Goal: Task Accomplishment & Management: Manage account settings

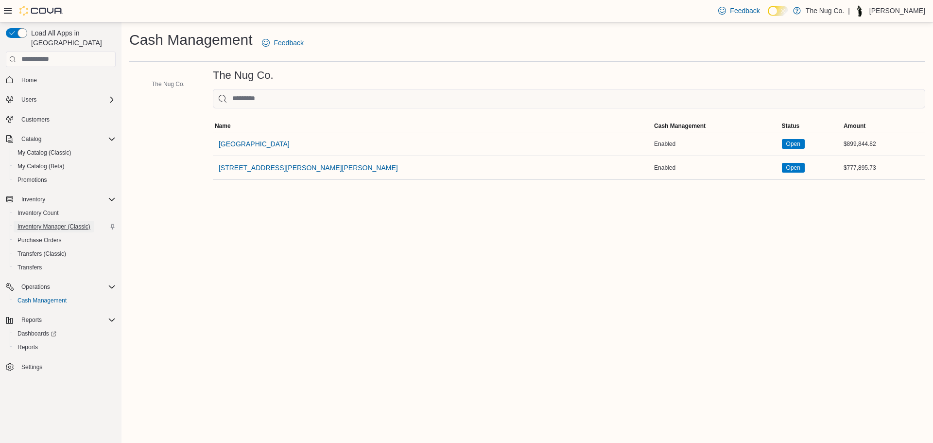
click at [49, 223] on span "Inventory Manager (Classic)" at bounding box center [53, 227] width 73 height 8
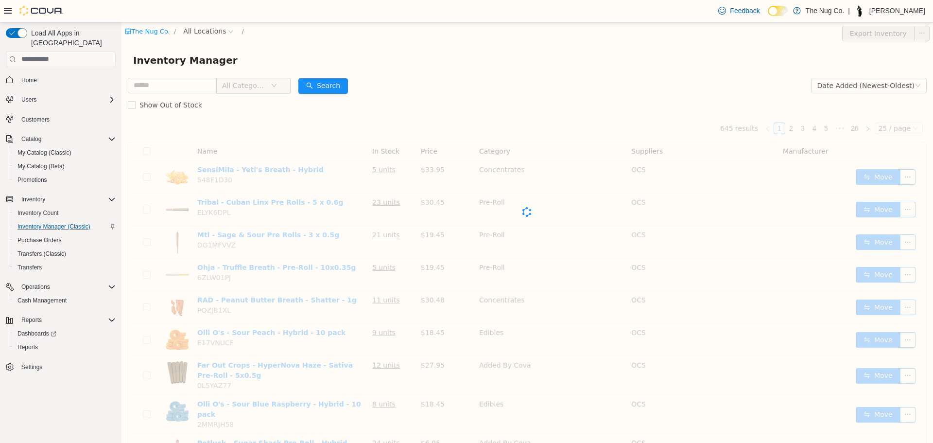
click at [266, 85] on span "All Categories" at bounding box center [244, 85] width 44 height 10
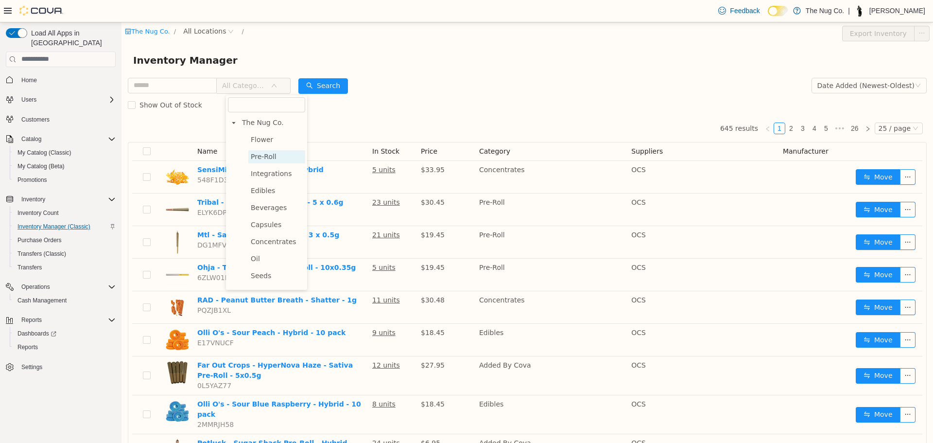
click at [261, 154] on span "Pre-Roll" at bounding box center [264, 156] width 26 height 8
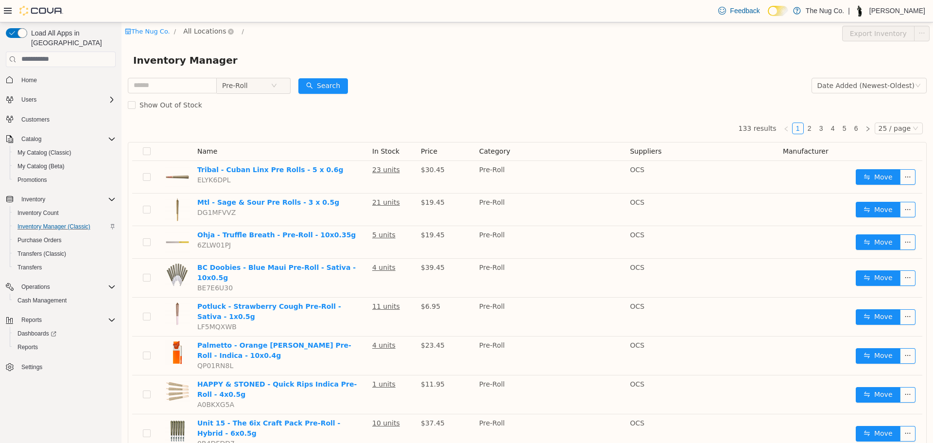
click at [206, 35] on span "All Locations" at bounding box center [204, 30] width 43 height 11
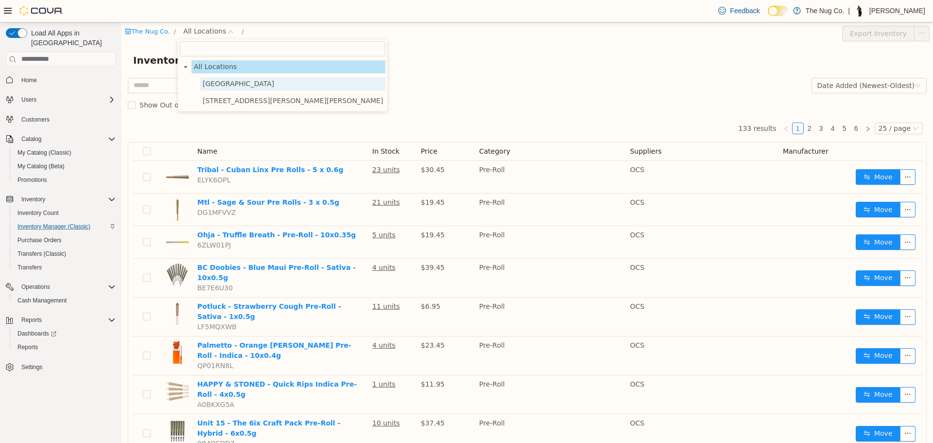
click at [221, 78] on span "[GEOGRAPHIC_DATA]" at bounding box center [292, 83] width 185 height 13
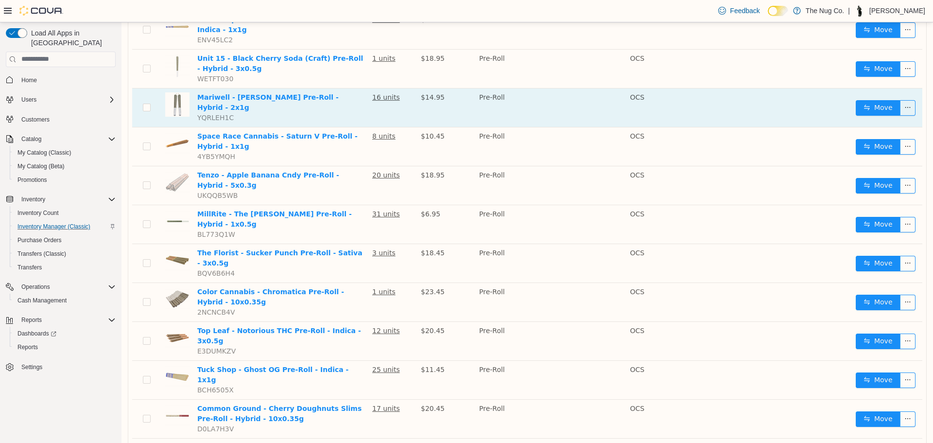
scroll to position [82, 0]
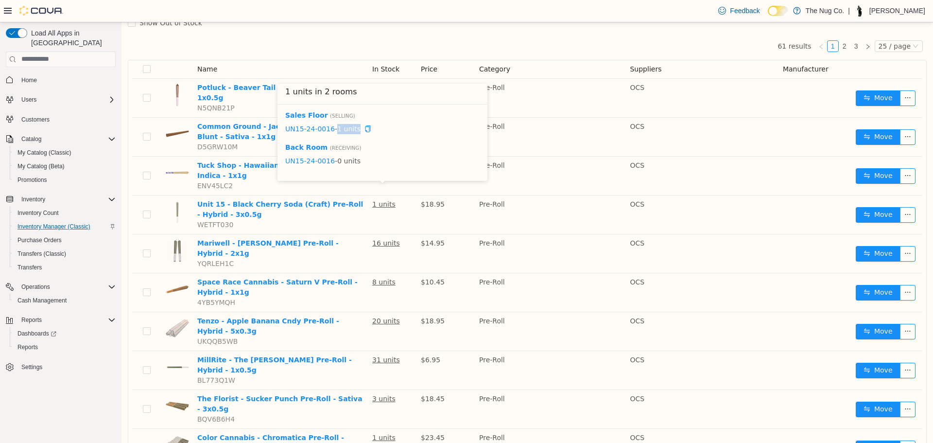
drag, startPoint x: 340, startPoint y: 128, endPoint x: 371, endPoint y: 130, distance: 31.7
click at [371, 130] on span "UN15-24-0016 - 1 units" at bounding box center [382, 128] width 194 height 10
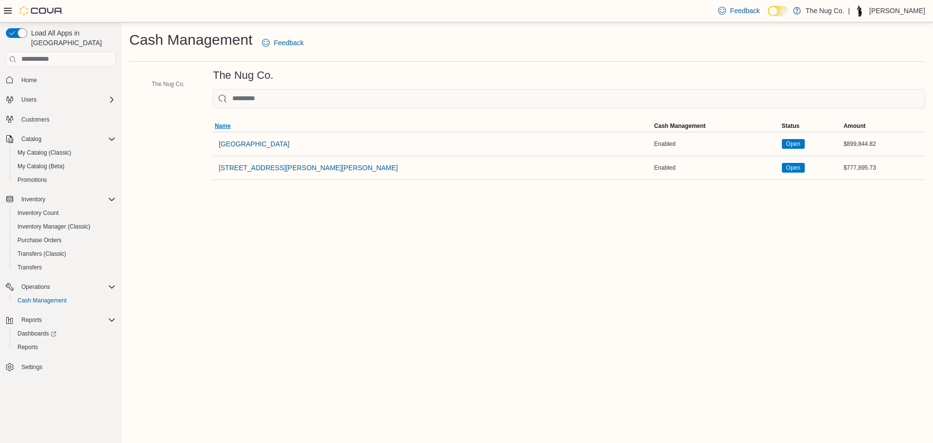
click at [245, 130] on span "Name" at bounding box center [432, 126] width 439 height 12
click at [245, 144] on span "[GEOGRAPHIC_DATA]" at bounding box center [254, 144] width 71 height 10
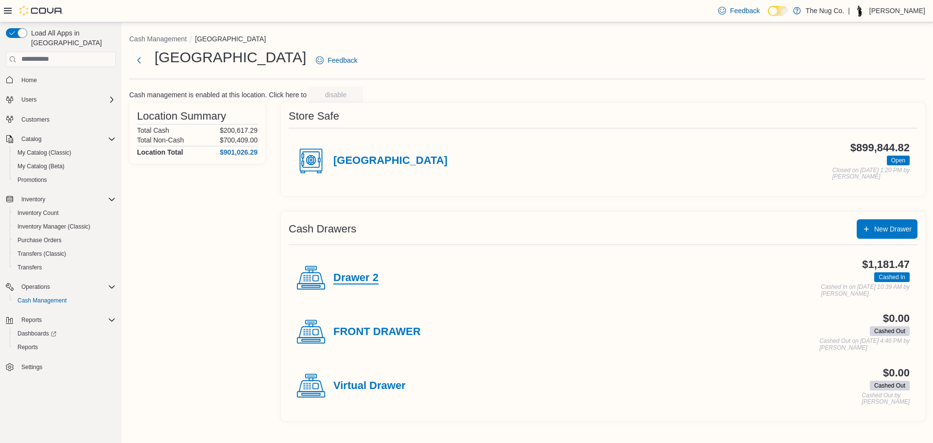
click at [367, 279] on h4 "Drawer 2" at bounding box center [355, 278] width 45 height 13
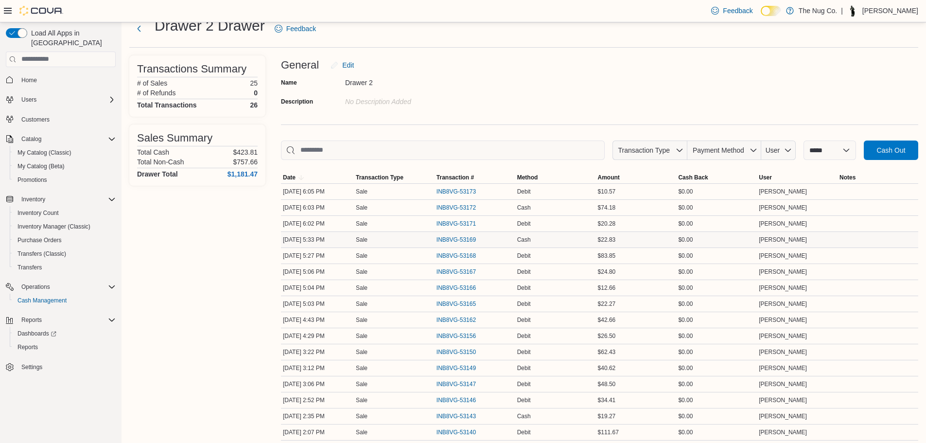
scroll to position [49, 0]
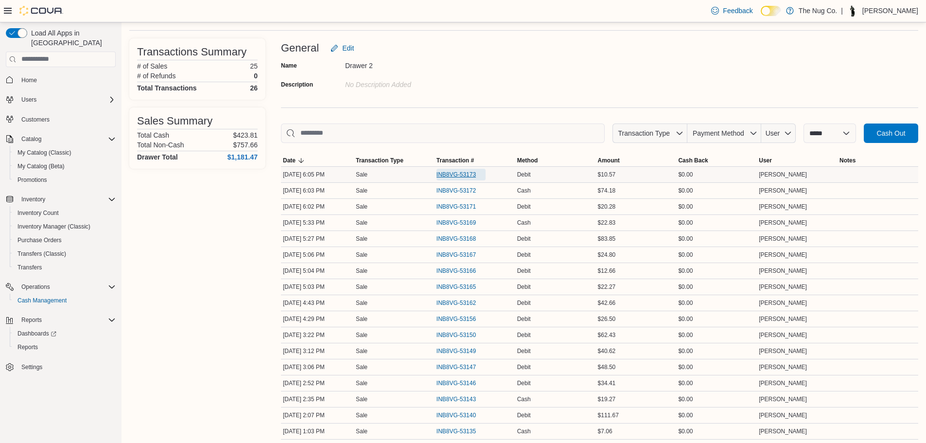
click at [463, 169] on span "INB8VG-53173" at bounding box center [461, 175] width 49 height 12
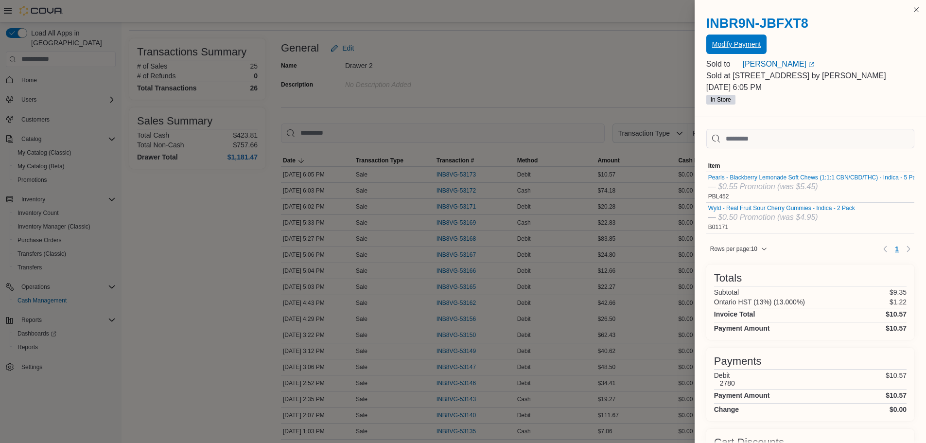
click at [722, 45] on span "Modify Payment" at bounding box center [736, 44] width 49 height 10
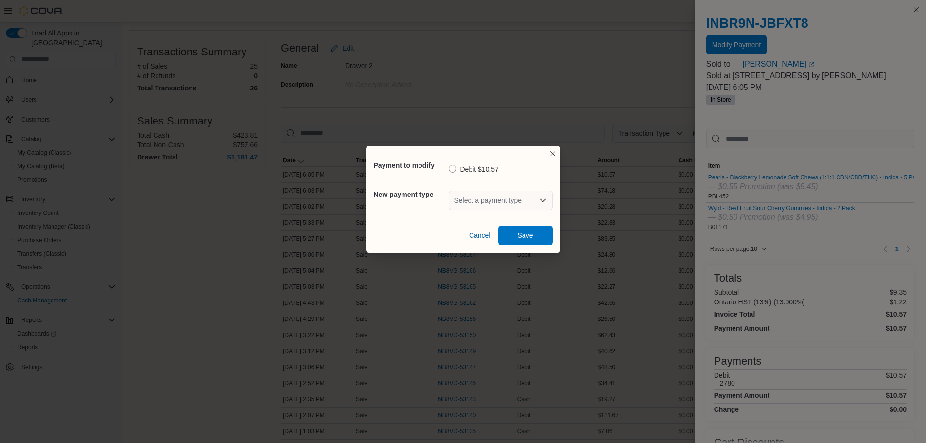
click at [486, 218] on div "Cancel Save" at bounding box center [463, 231] width 179 height 27
click at [486, 210] on div "Select a payment type" at bounding box center [501, 200] width 104 height 31
click at [488, 208] on div "Select a payment type" at bounding box center [501, 200] width 104 height 19
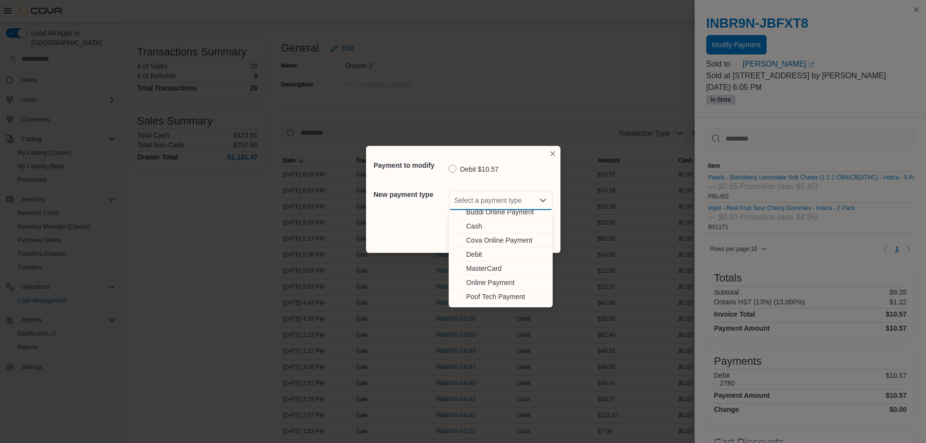
scroll to position [30, 0]
click at [479, 297] on span "Visa" at bounding box center [506, 300] width 81 height 10
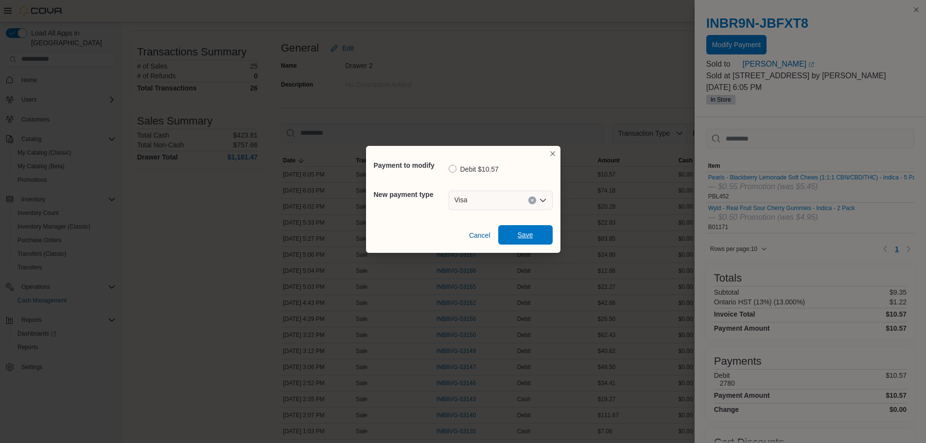
click at [515, 235] on span "Save" at bounding box center [525, 234] width 43 height 19
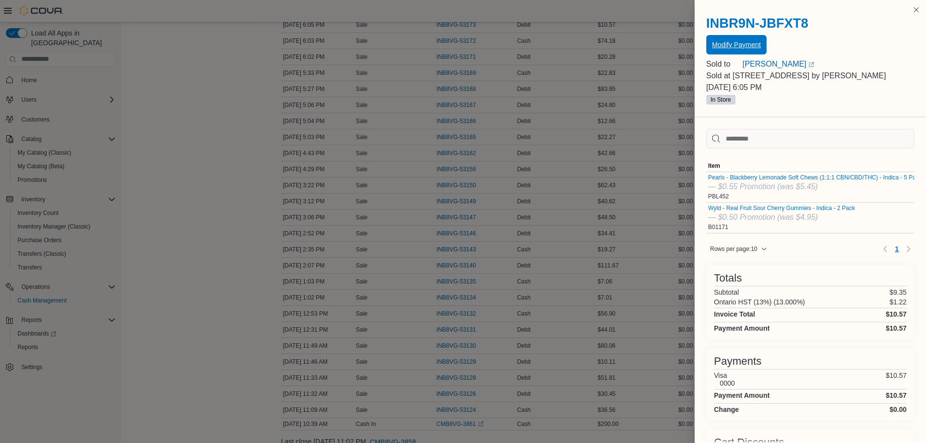
scroll to position [236, 0]
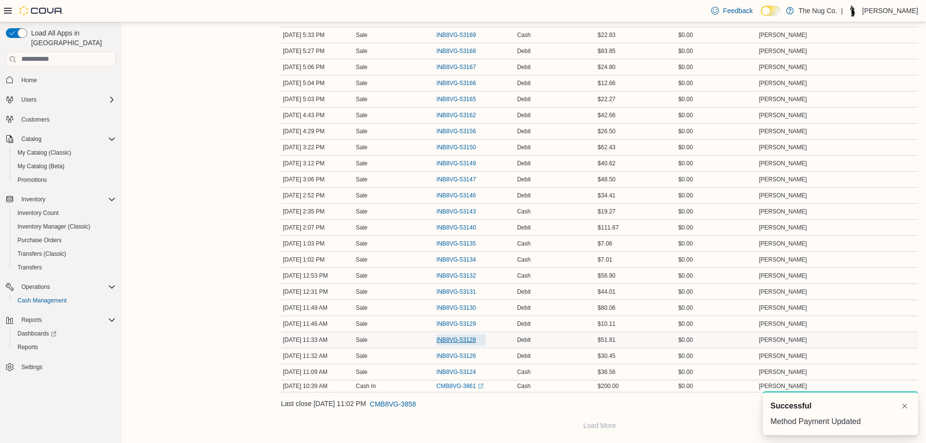
click at [450, 335] on span "INB8VG-53128" at bounding box center [461, 340] width 49 height 12
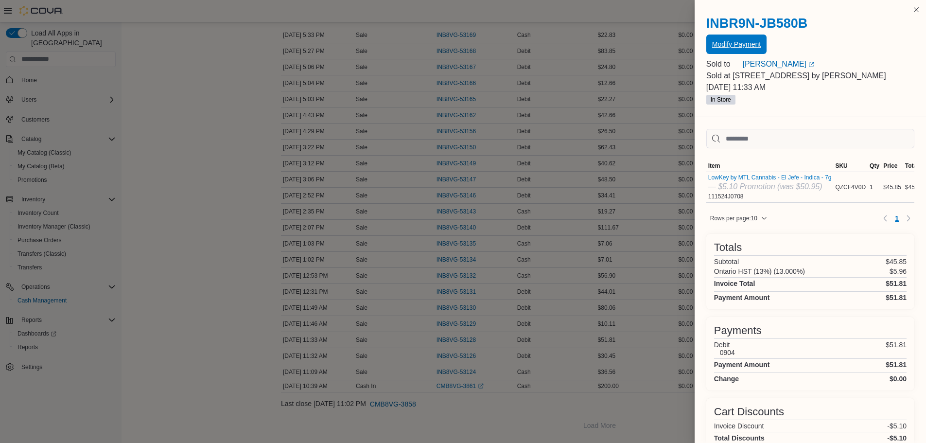
click at [739, 36] on span "Modify Payment" at bounding box center [736, 44] width 49 height 19
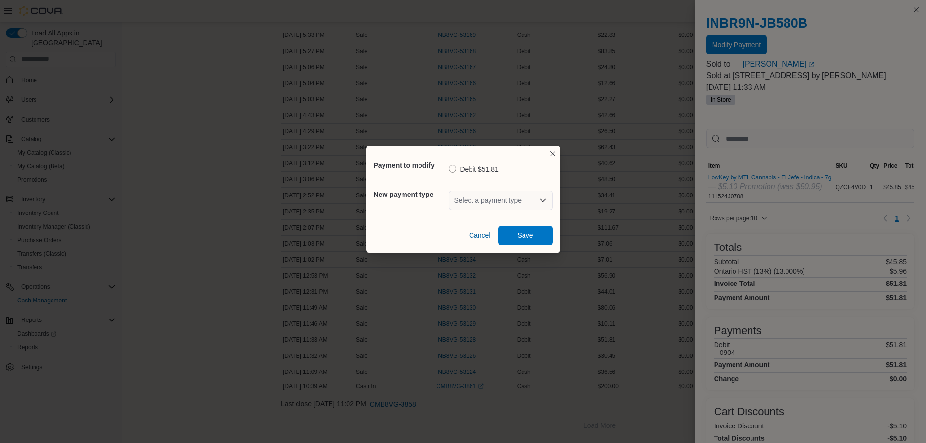
click at [475, 193] on div "Select a payment type" at bounding box center [501, 200] width 104 height 19
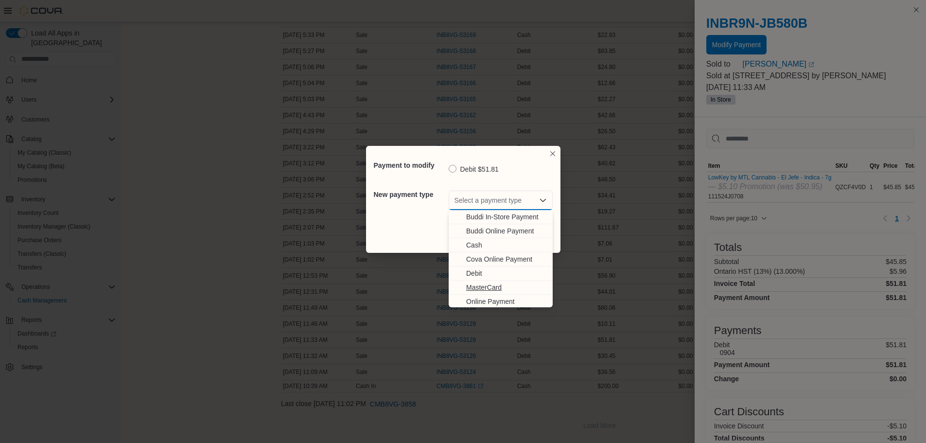
click at [485, 283] on span "MasterCard" at bounding box center [506, 287] width 81 height 10
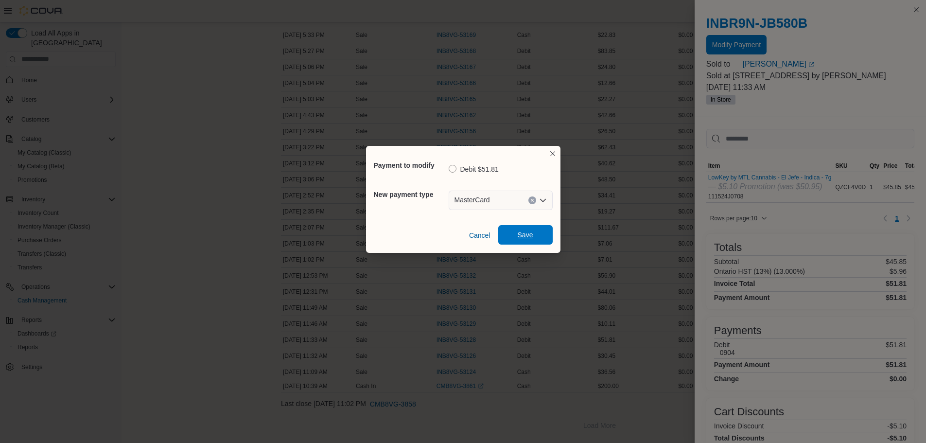
click at [518, 236] on span "Save" at bounding box center [526, 235] width 16 height 10
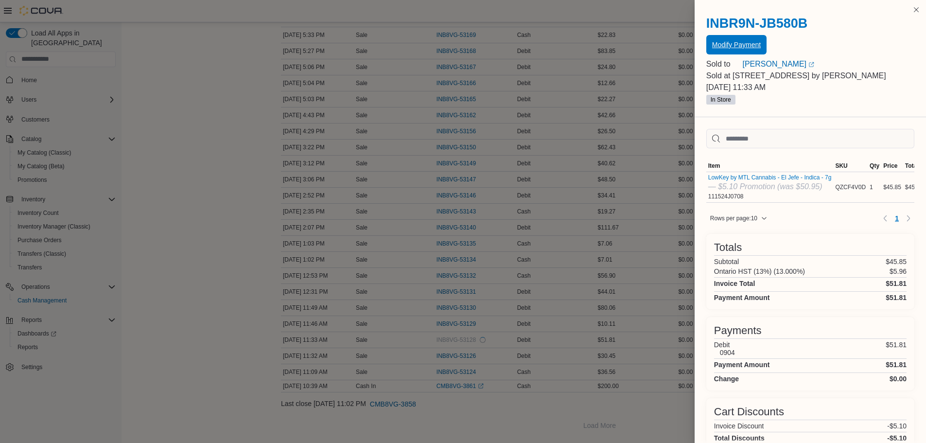
scroll to position [0, 0]
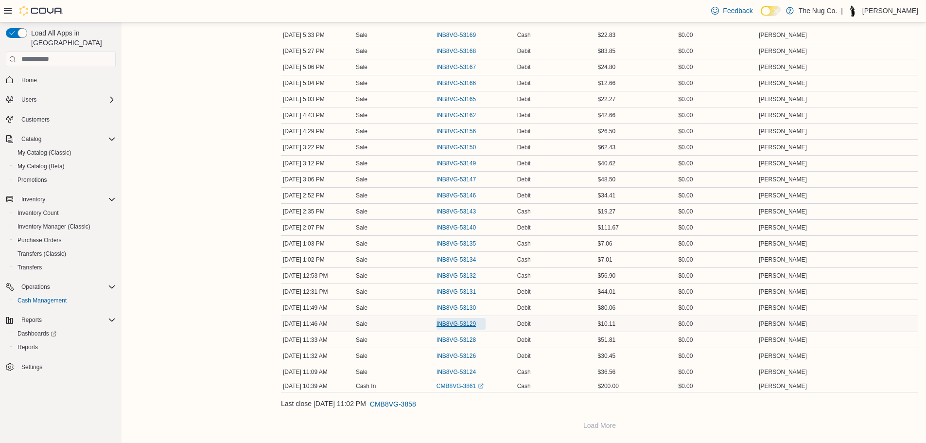
click at [443, 323] on span "INB8VG-53129" at bounding box center [456, 324] width 39 height 8
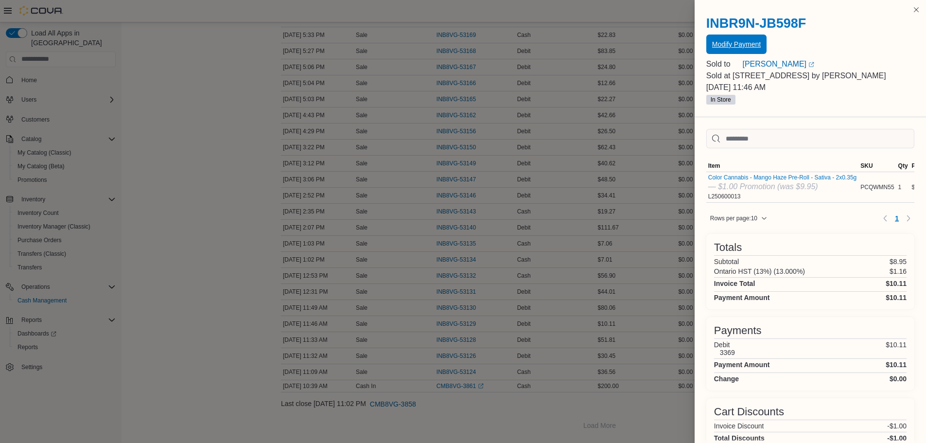
click at [729, 50] on span "Modify Payment" at bounding box center [736, 44] width 49 height 19
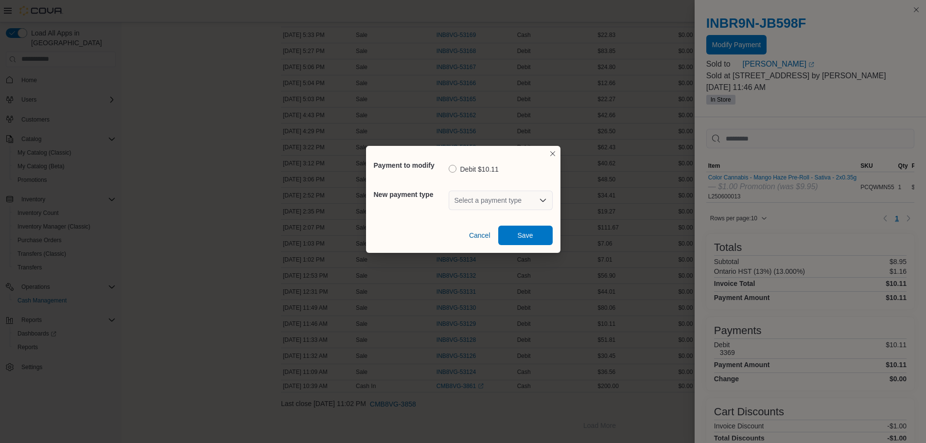
click at [513, 201] on div "Select a payment type" at bounding box center [501, 200] width 104 height 19
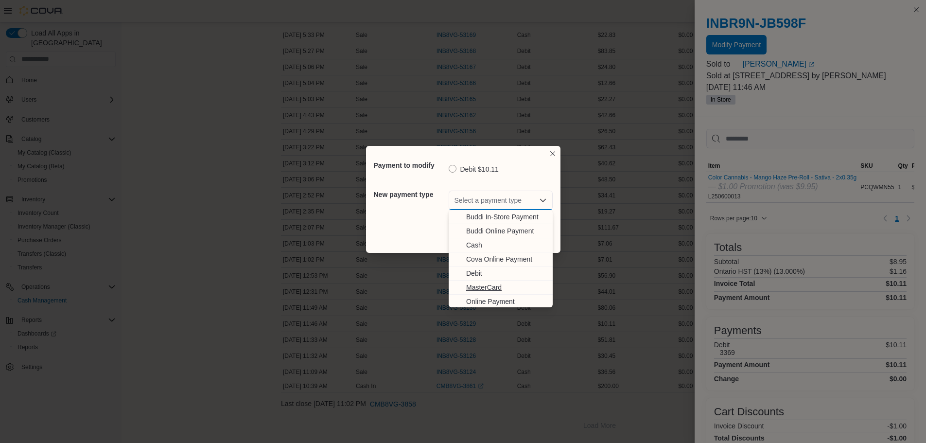
click at [501, 285] on span "MasterCard" at bounding box center [506, 287] width 81 height 10
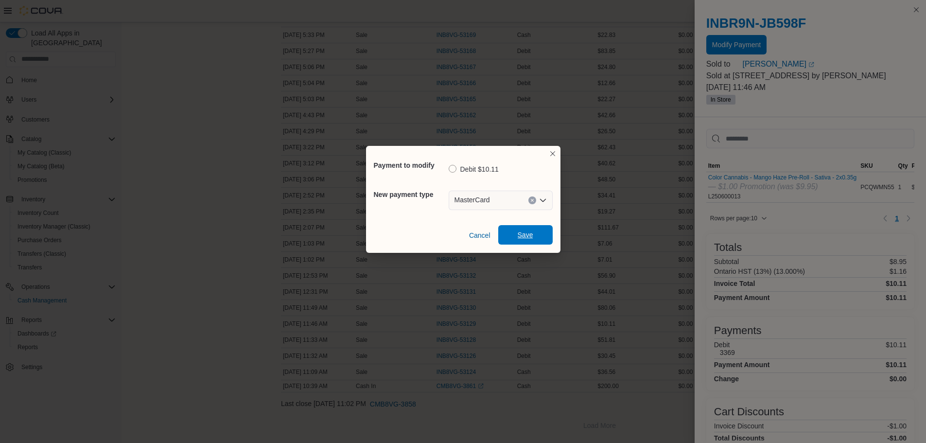
click at [528, 239] on span "Save" at bounding box center [526, 235] width 16 height 10
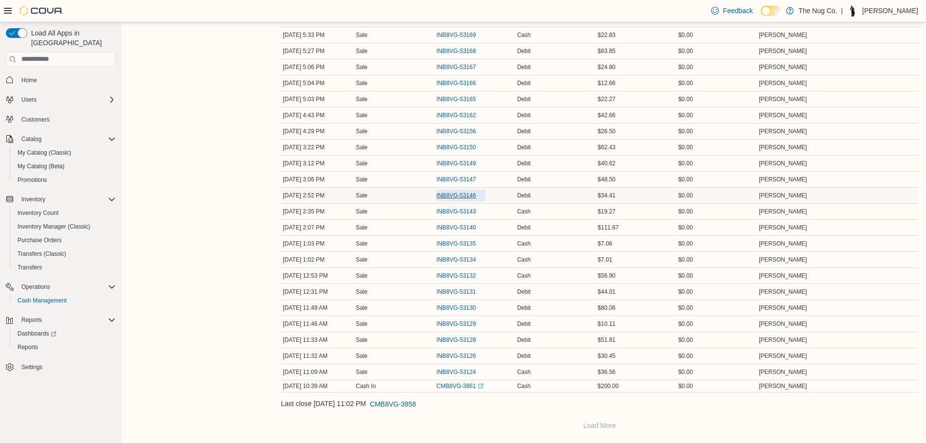
click at [455, 195] on span "INB8VG-53146" at bounding box center [456, 196] width 39 height 8
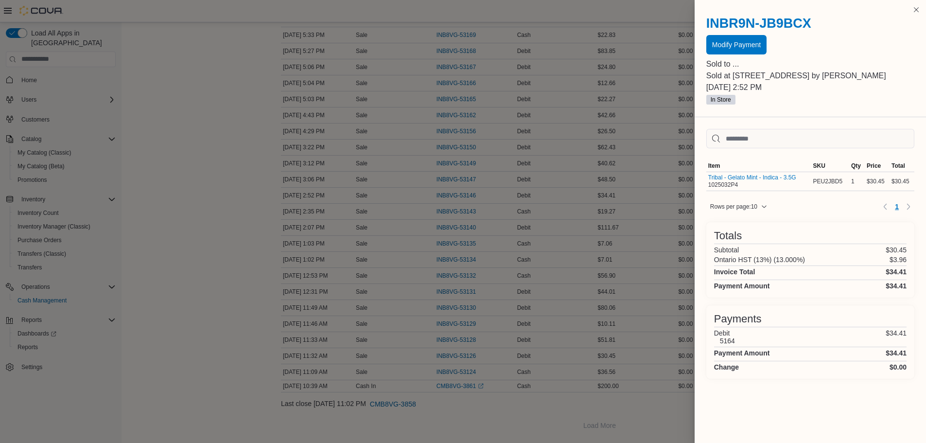
click at [717, 59] on p "Sold to ..." at bounding box center [810, 64] width 208 height 12
click at [720, 44] on span "Modify Payment" at bounding box center [736, 44] width 49 height 10
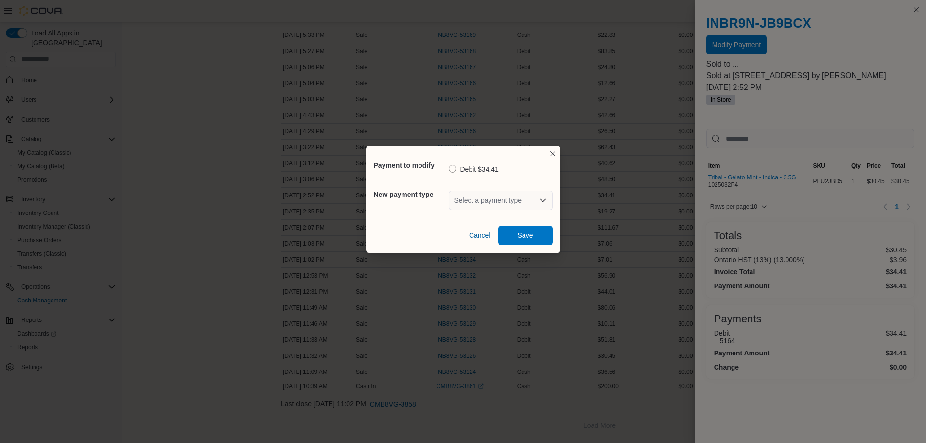
click at [493, 202] on div "Select a payment type" at bounding box center [501, 200] width 104 height 19
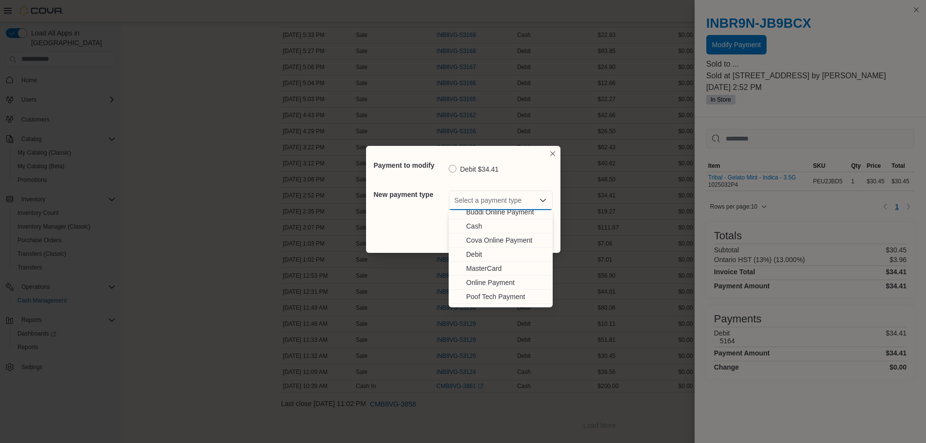
scroll to position [30, 0]
click at [482, 297] on span "Visa" at bounding box center [506, 300] width 81 height 10
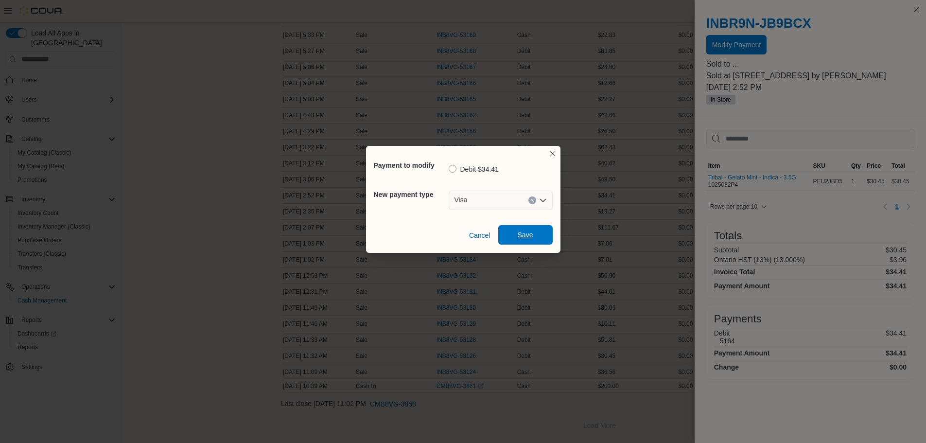
click at [526, 226] on span "Save" at bounding box center [525, 234] width 43 height 19
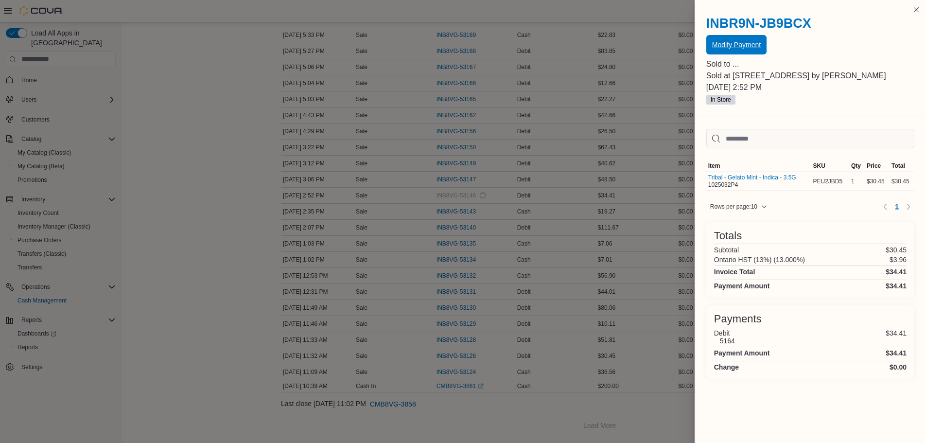
scroll to position [0, 0]
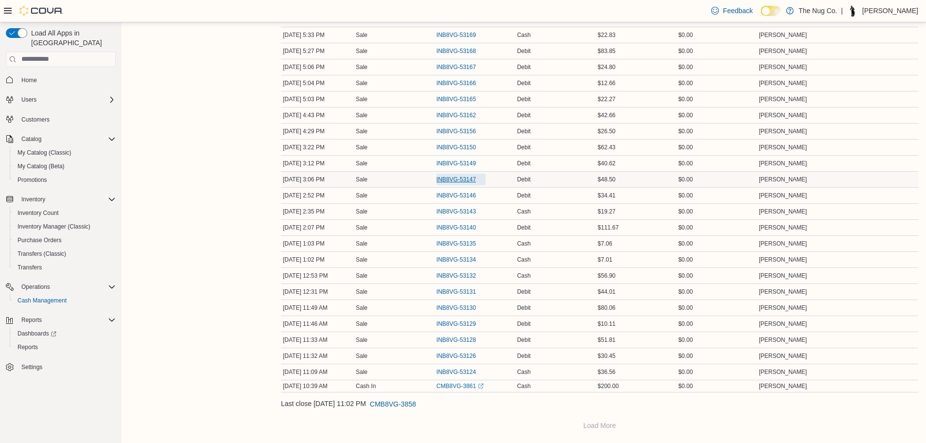
click at [463, 180] on span "INB8VG-53147" at bounding box center [456, 179] width 39 height 8
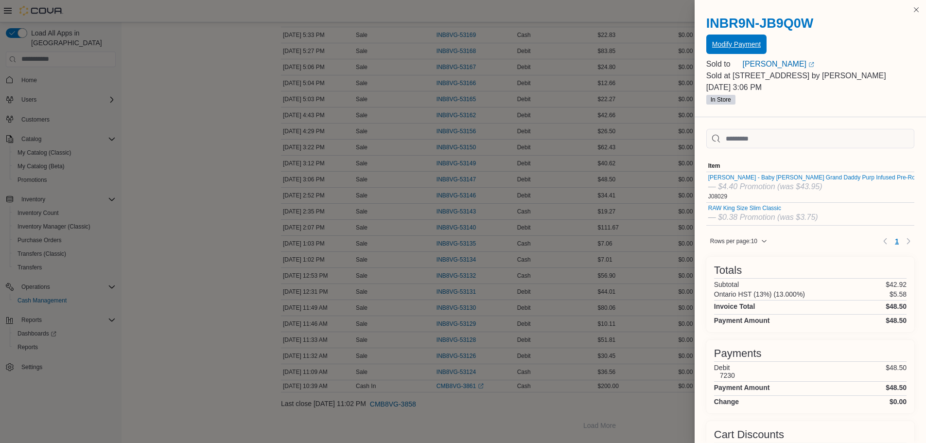
click at [722, 43] on span "Modify Payment" at bounding box center [736, 44] width 49 height 10
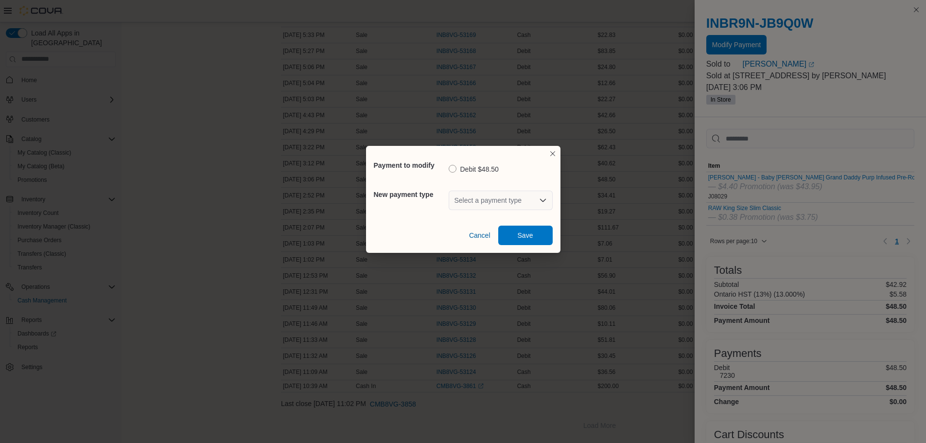
click at [511, 210] on div "Select a payment type" at bounding box center [501, 200] width 104 height 31
click at [503, 208] on div "Select a payment type" at bounding box center [501, 200] width 104 height 19
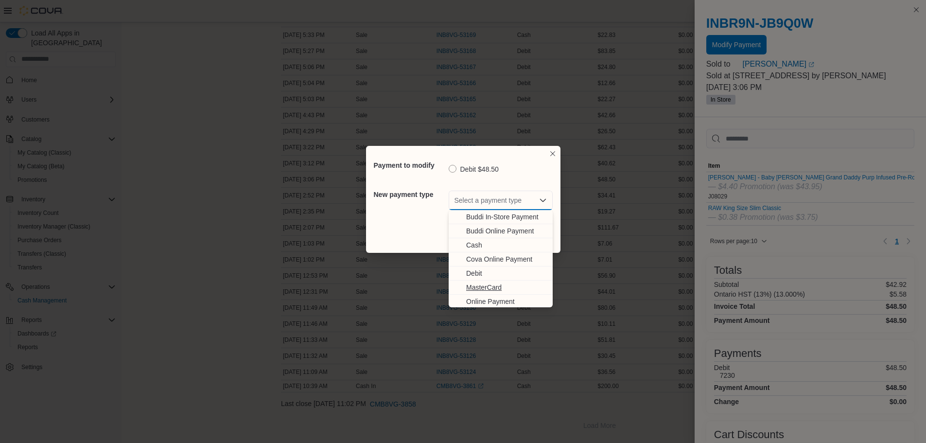
click at [497, 284] on span "MasterCard" at bounding box center [506, 287] width 81 height 10
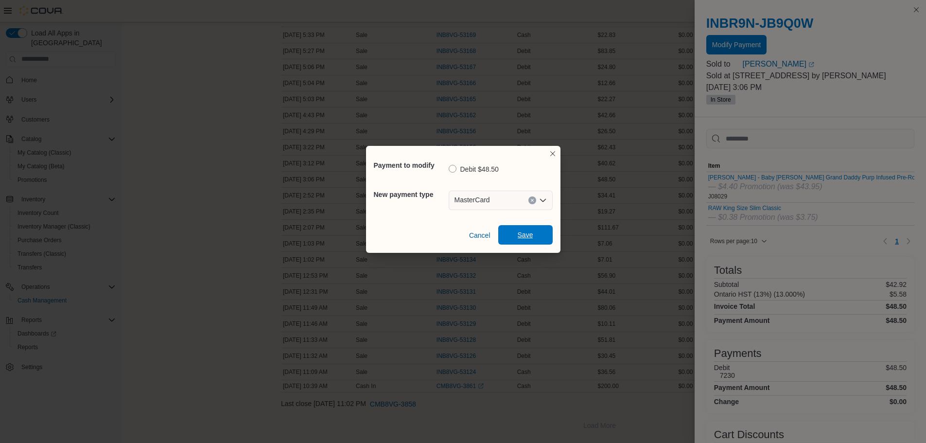
click at [521, 235] on span "Save" at bounding box center [526, 235] width 16 height 10
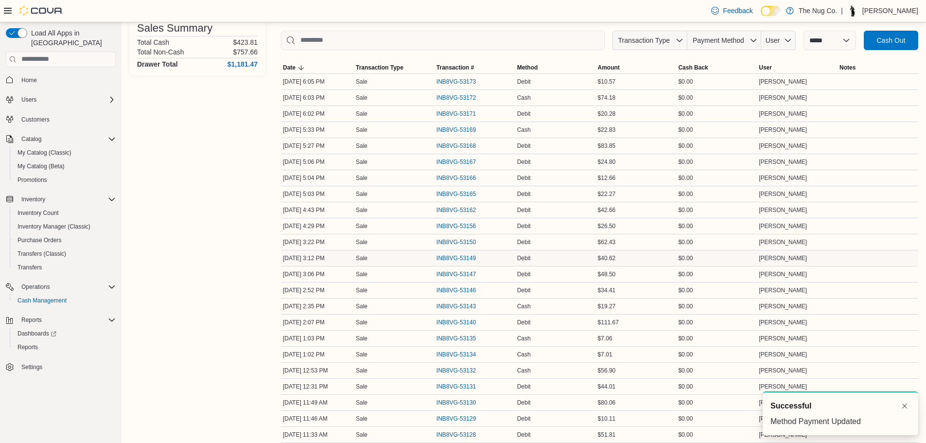
scroll to position [139, 0]
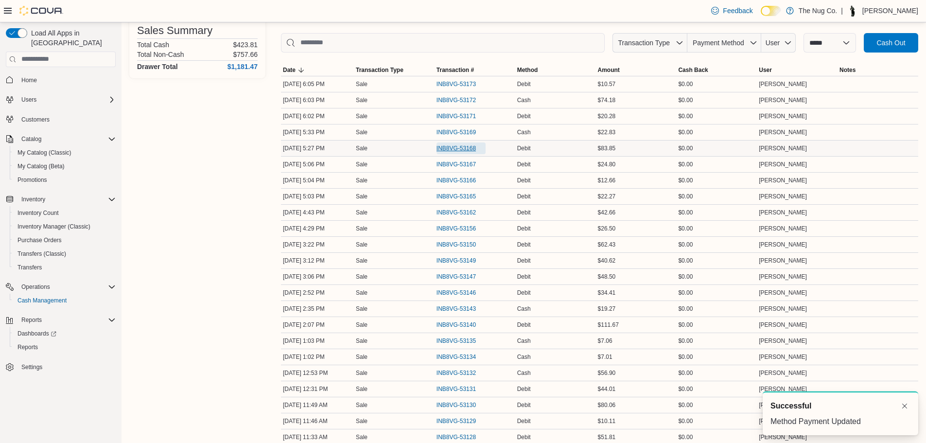
click at [458, 153] on span "INB8VG-53168" at bounding box center [461, 148] width 49 height 12
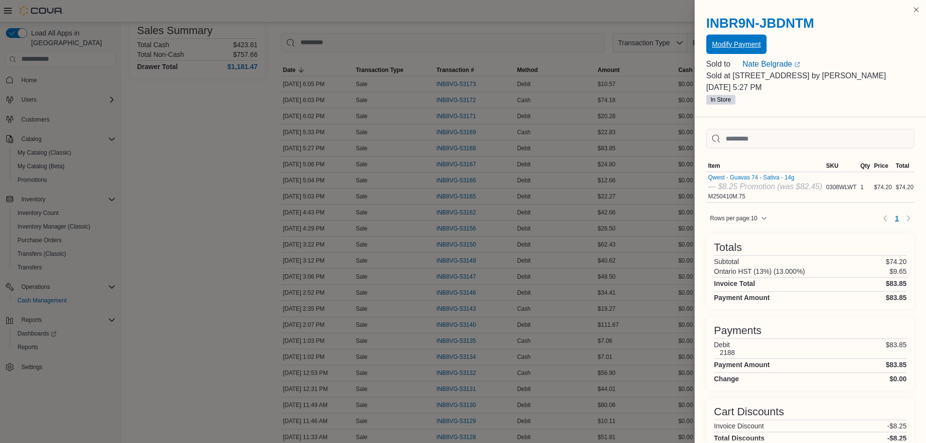
click at [757, 45] on span "Modify Payment" at bounding box center [736, 44] width 49 height 10
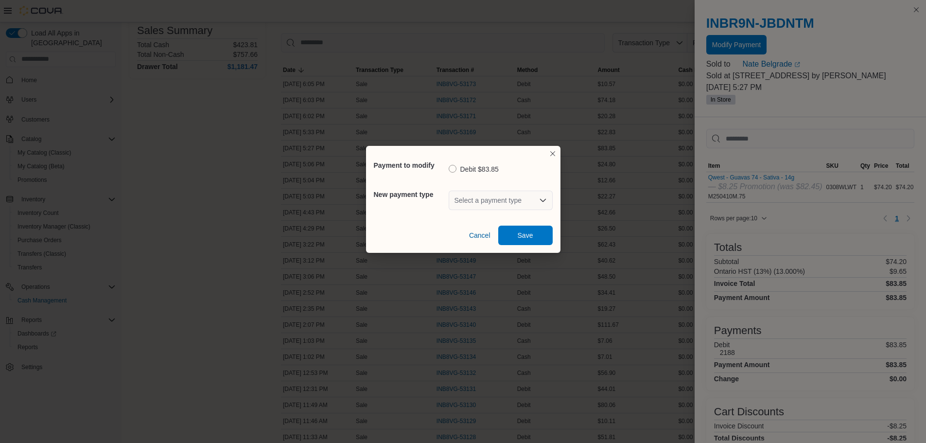
click at [497, 202] on div "Select a payment type" at bounding box center [501, 200] width 104 height 19
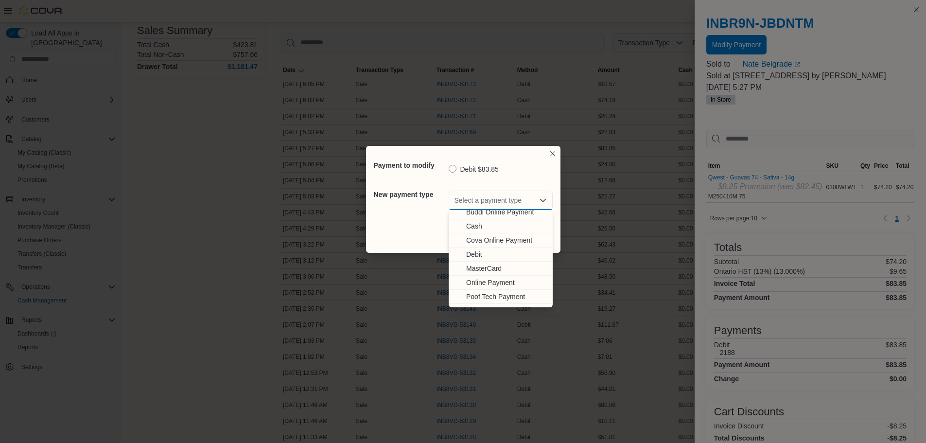
scroll to position [30, 0]
click at [487, 299] on span "Visa" at bounding box center [506, 300] width 81 height 10
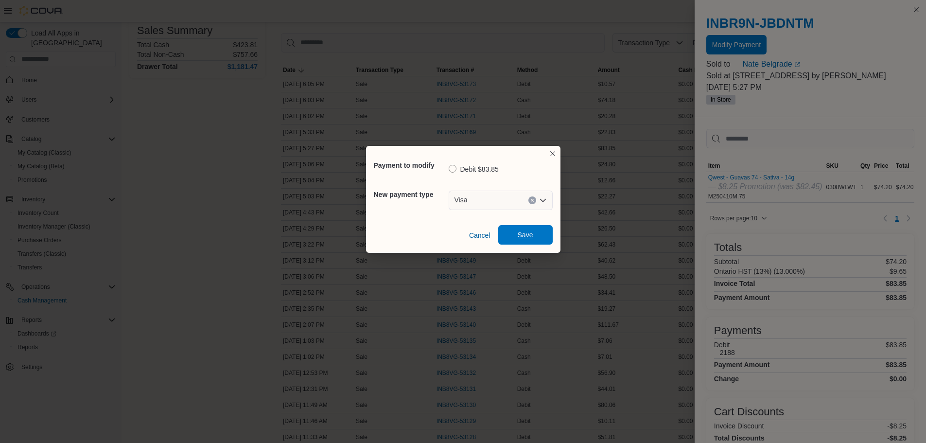
click at [528, 228] on span "Save" at bounding box center [525, 234] width 43 height 19
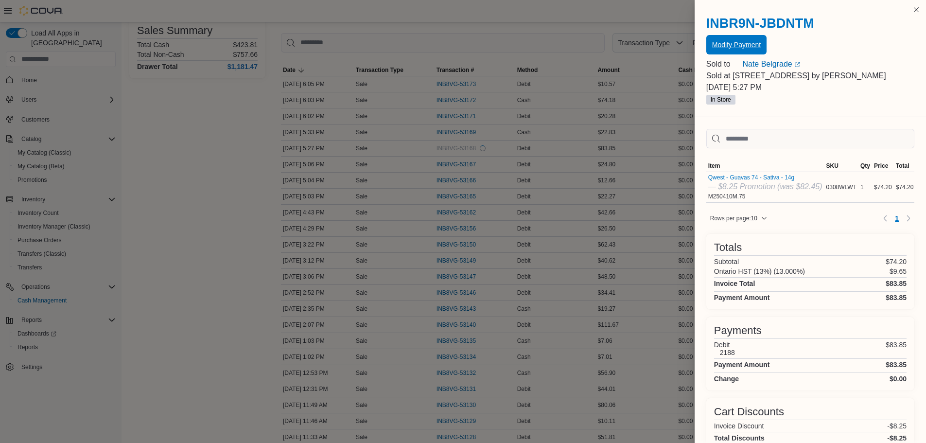
scroll to position [0, 0]
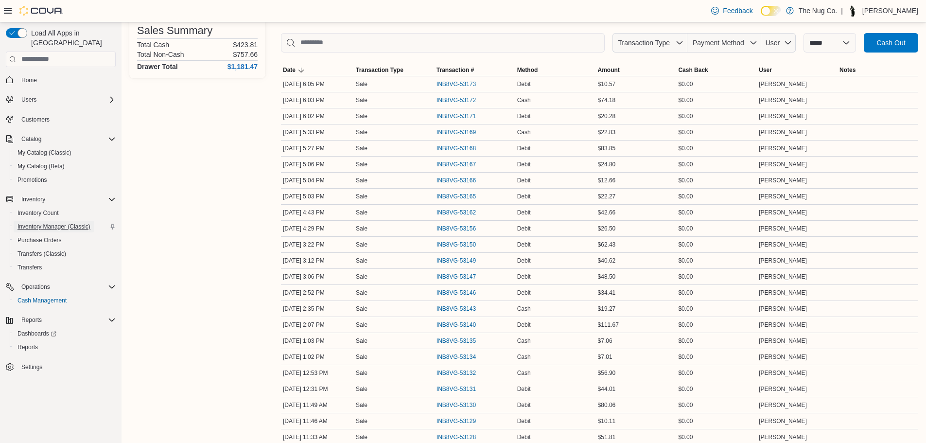
click at [52, 223] on span "Inventory Manager (Classic)" at bounding box center [53, 227] width 73 height 8
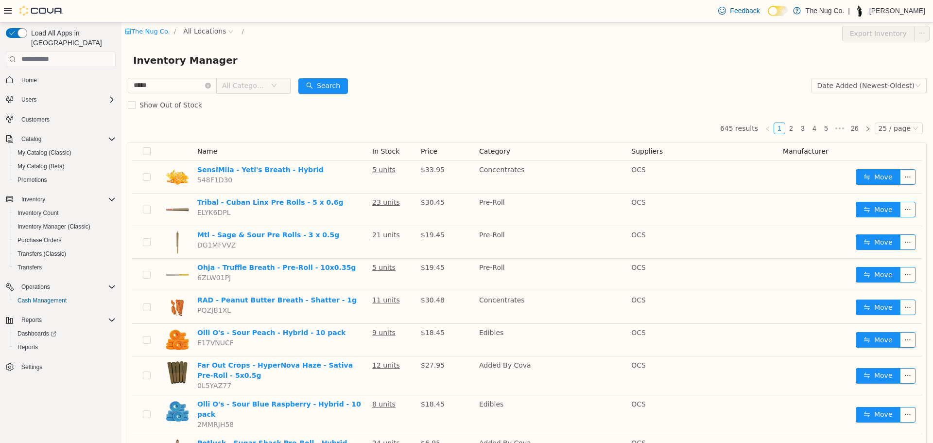
type input "*****"
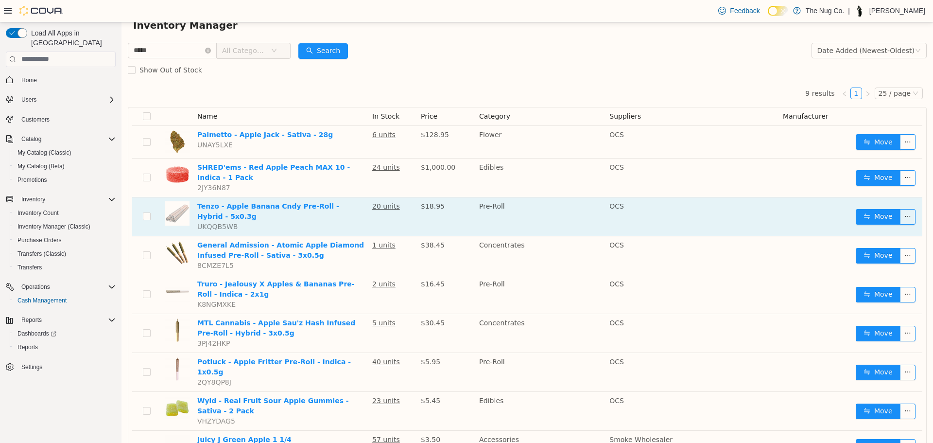
scroll to position [70, 0]
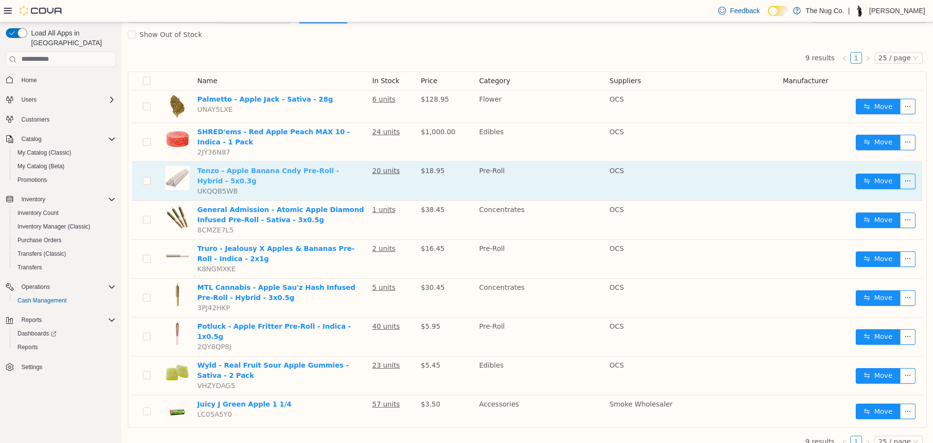
click at [273, 174] on link "Tenzo - Apple Banana Cndy Pre-Roll - Hybrid - 5x0.3g" at bounding box center [268, 175] width 142 height 18
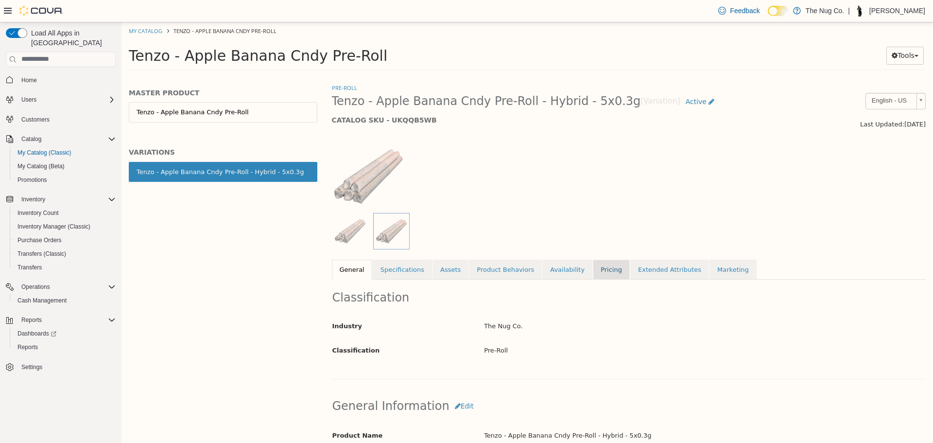
click at [601, 267] on link "Pricing" at bounding box center [611, 269] width 37 height 20
